Goal: Find specific page/section: Find specific page/section

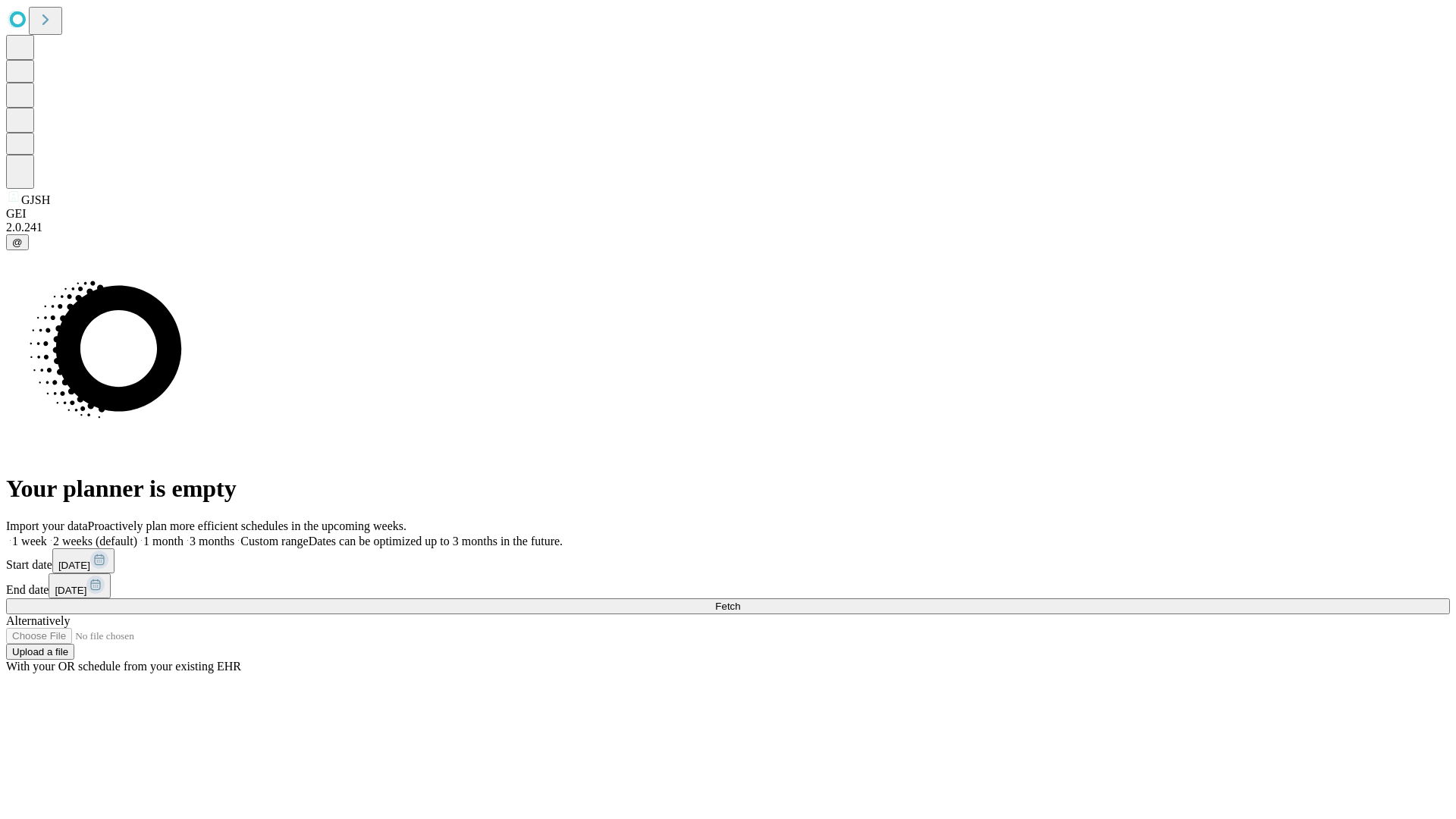
click at [740, 601] on span "Fetch" at bounding box center [728, 606] width 25 height 11
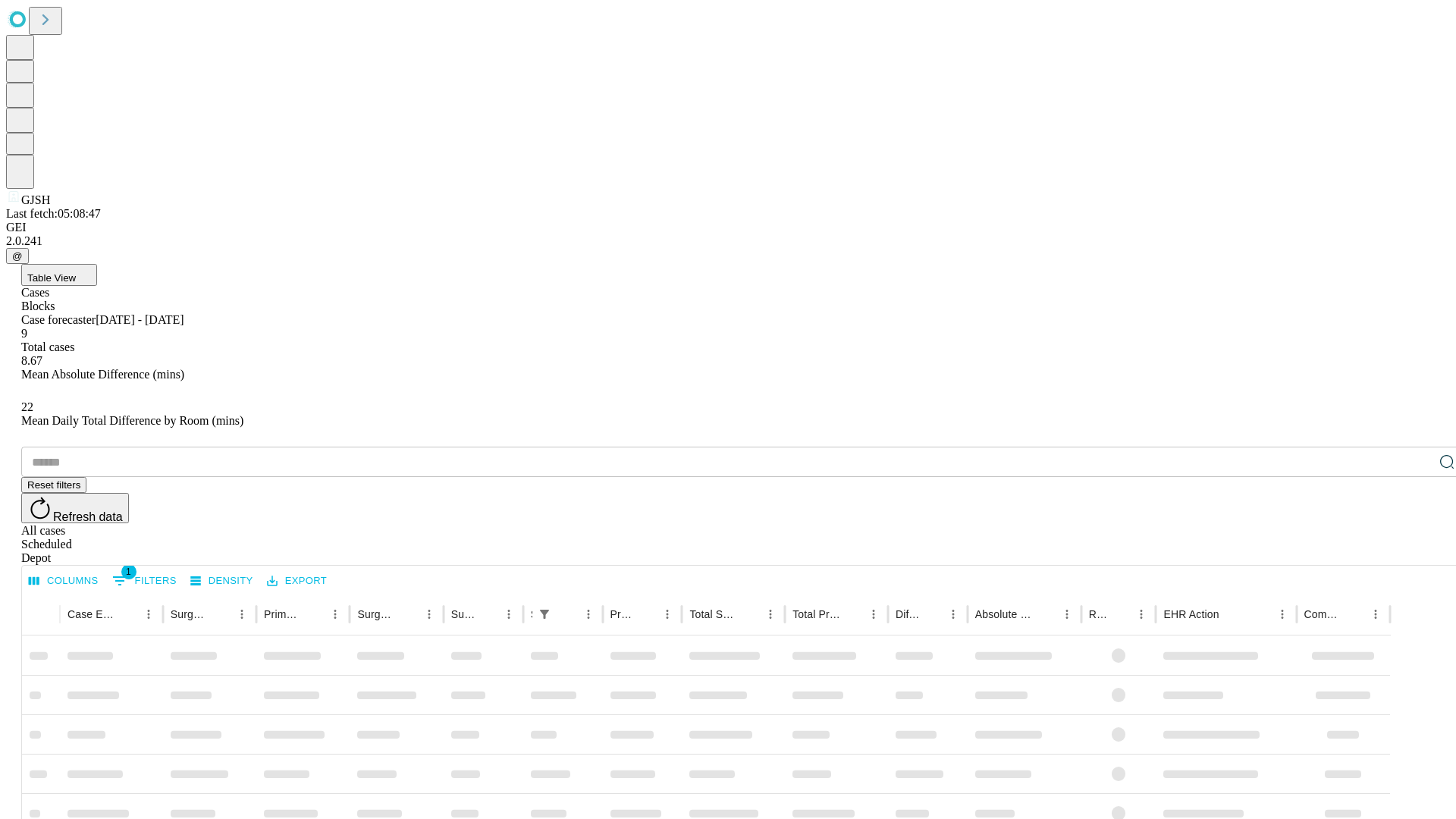
click at [75, 272] on span "Table View" at bounding box center [51, 278] width 48 height 11
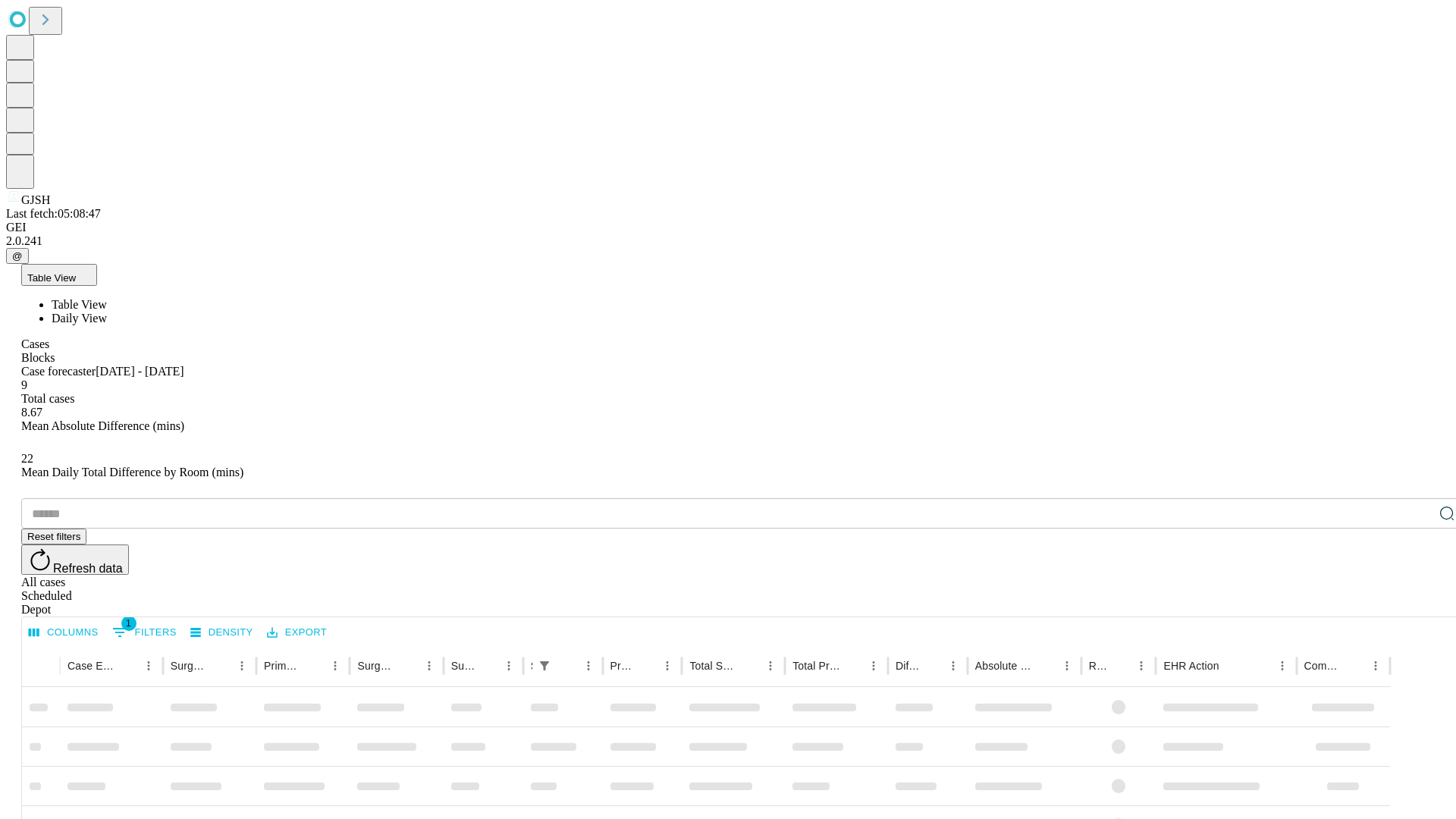
click at [107, 311] on span "Daily View" at bounding box center [79, 318] width 56 height 13
